Goal: Find specific page/section: Find specific page/section

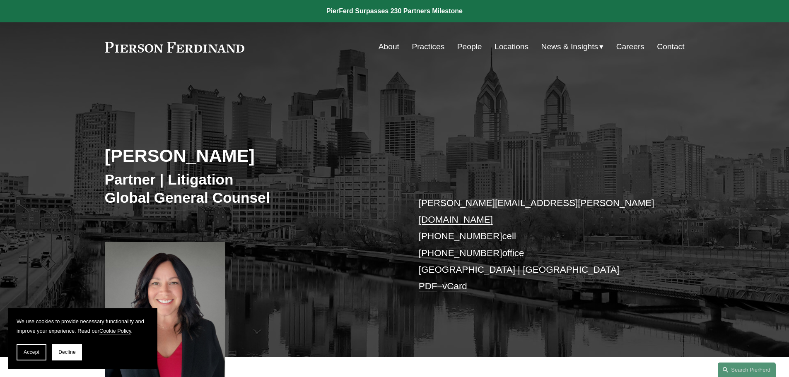
click at [461, 46] on link "People" at bounding box center [469, 47] width 25 height 16
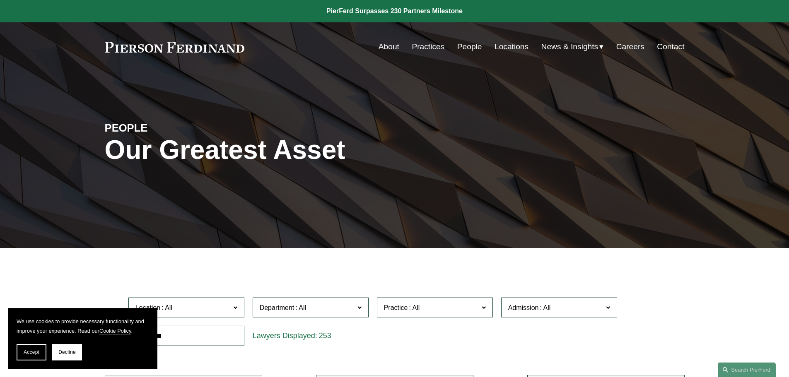
click at [513, 47] on link "Locations" at bounding box center [511, 47] width 34 height 16
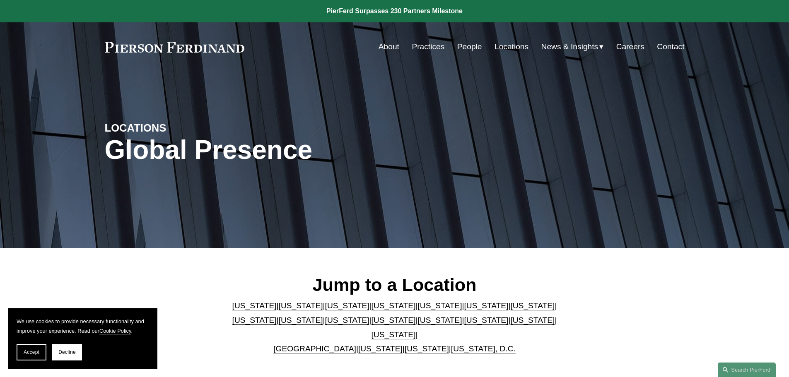
click at [325, 323] on link "[US_STATE]" at bounding box center [347, 320] width 44 height 9
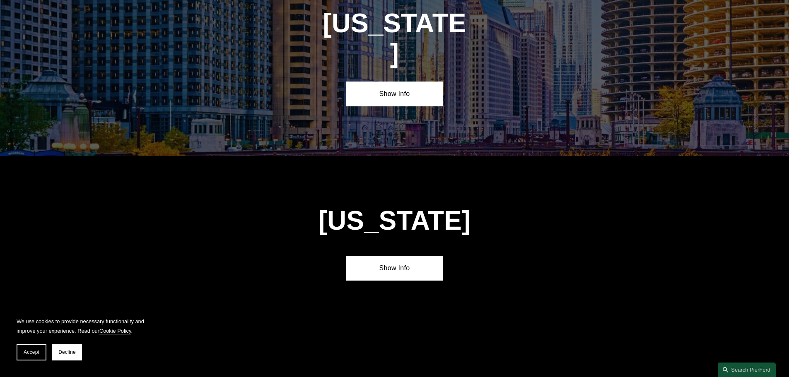
scroll to position [1946, 0]
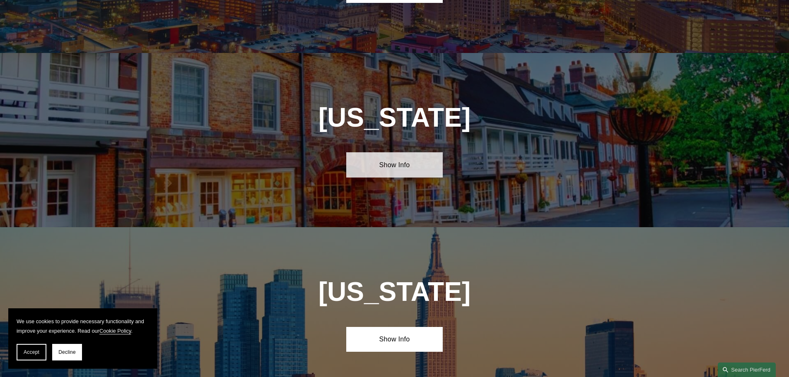
click at [390, 152] on link "Show Info" at bounding box center [394, 164] width 96 height 25
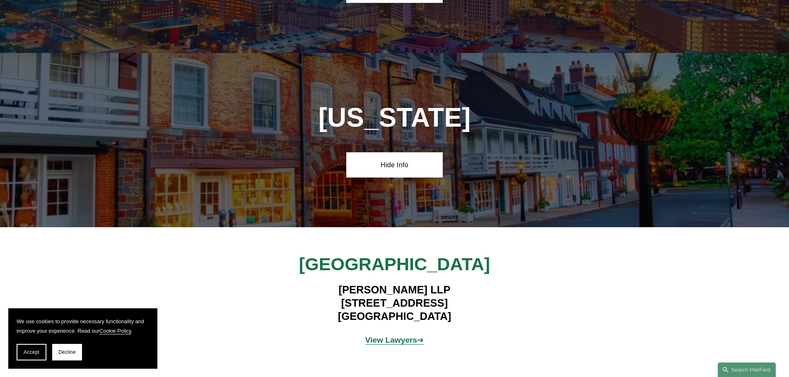
click at [393, 336] on strong "View Lawyers" at bounding box center [391, 340] width 52 height 9
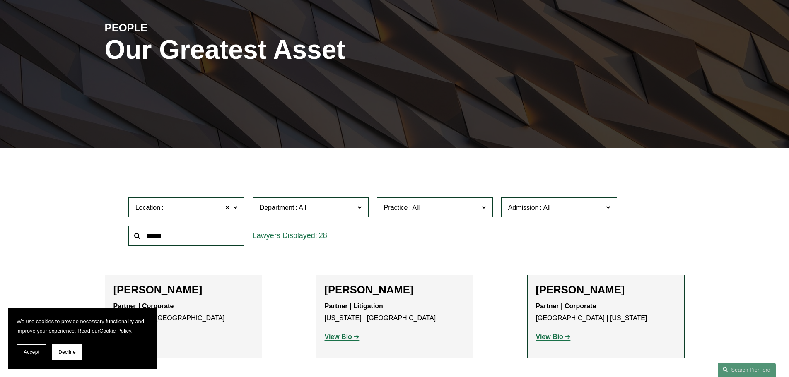
scroll to position [207, 0]
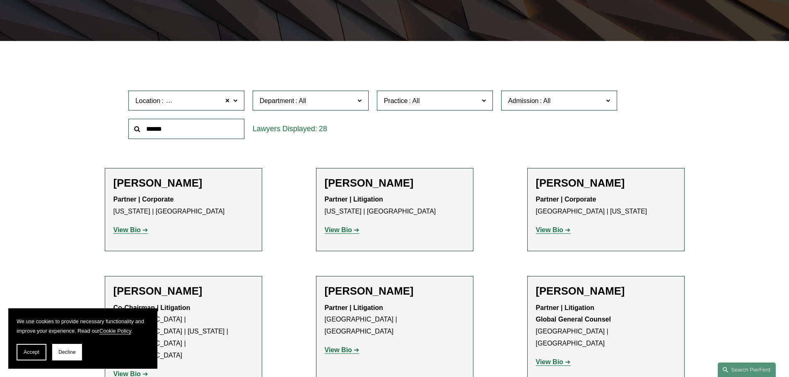
click at [361, 101] on span at bounding box center [359, 100] width 4 height 11
click at [461, 140] on div "Location Princeton Princeton All Atlanta Austin Boston Charlotte Chicago Cincin…" at bounding box center [394, 115] width 541 height 57
